Goal: Check status: Check status

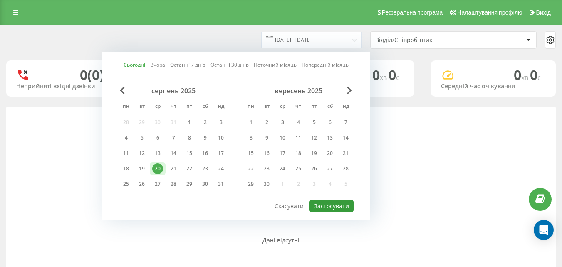
click at [327, 205] on button "Застосувати" at bounding box center [332, 206] width 44 height 12
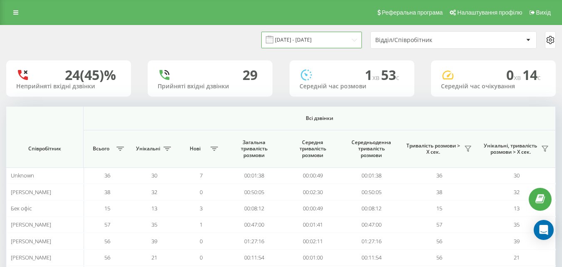
click at [303, 40] on input "[DATE] - [DATE]" at bounding box center [311, 40] width 101 height 16
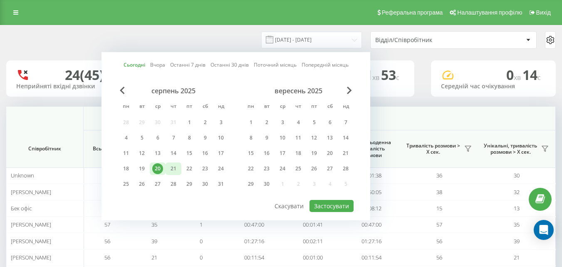
click at [173, 164] on div "21" at bounding box center [173, 168] width 11 height 11
click at [326, 208] on button "Застосувати" at bounding box center [332, 206] width 44 height 12
type input "[DATE] - [DATE]"
